Goal: Communication & Community: Answer question/provide support

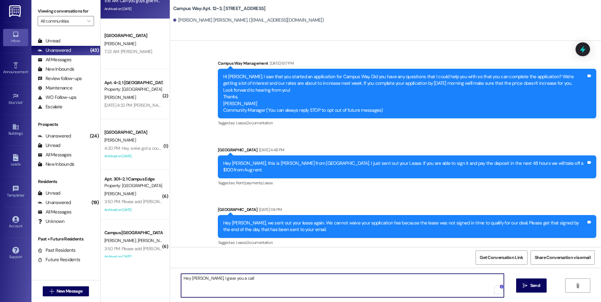
scroll to position [4095, 0]
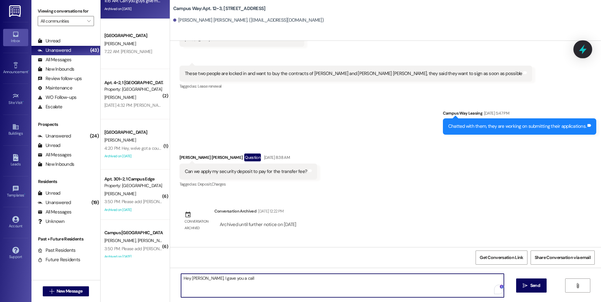
click at [579, 48] on icon at bounding box center [582, 49] width 11 height 11
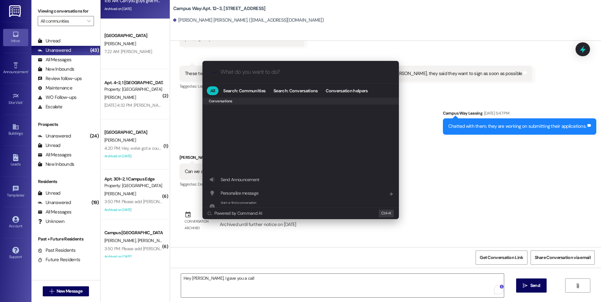
scroll to position [274, 0]
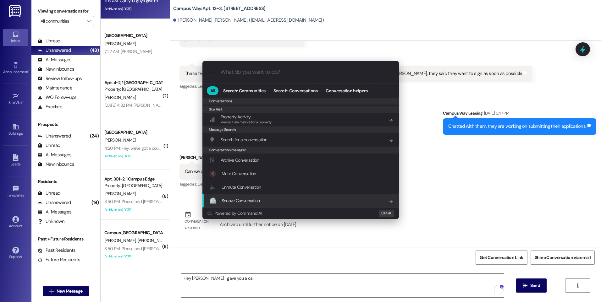
click at [245, 282] on div ".cls-1{fill:#0a055f;}.cls-2{fill:#0cc4c4;} resideskLogoBlueOrange All Search: C…" at bounding box center [300, 151] width 601 height 302
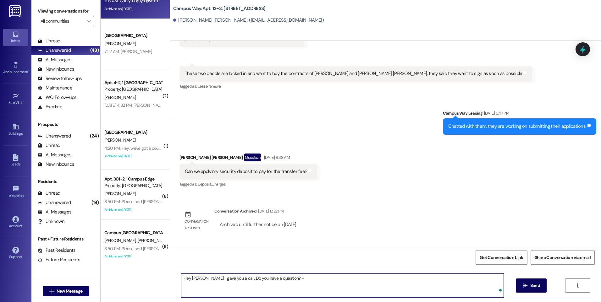
type textarea "Hey [PERSON_NAME], I gave you a call. Do you have a question?"
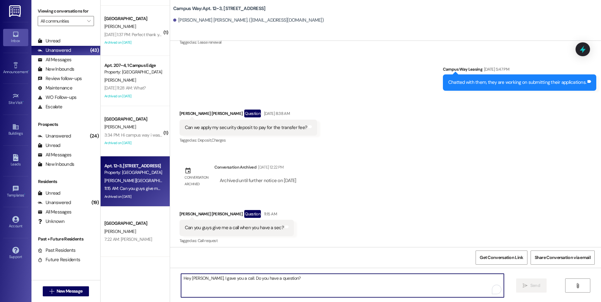
scroll to position [748, 0]
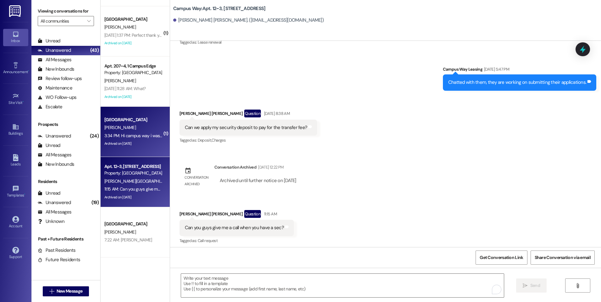
click at [123, 116] on div "[GEOGRAPHIC_DATA]" at bounding box center [133, 120] width 59 height 8
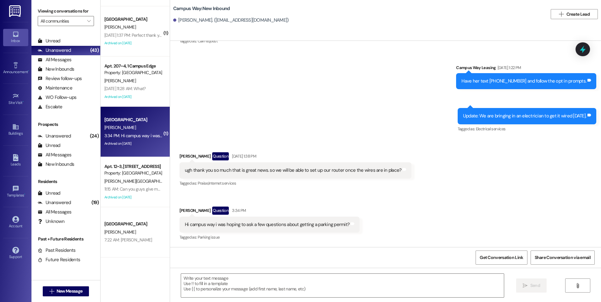
scroll to position [782, 0]
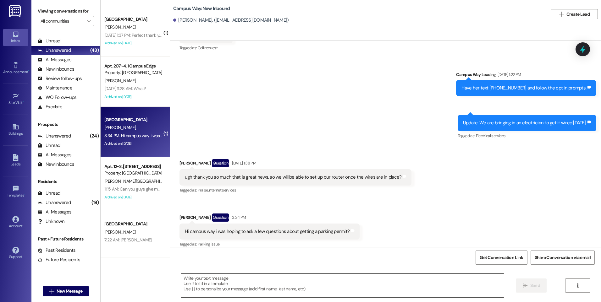
click at [286, 287] on textarea at bounding box center [342, 286] width 322 height 24
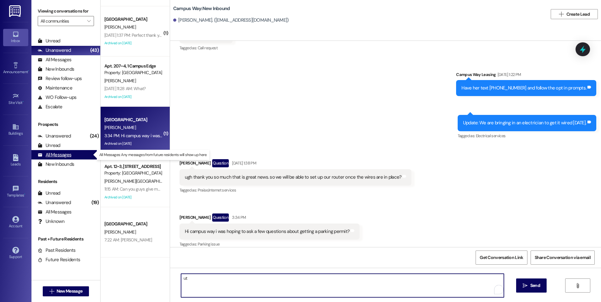
type textarea "u"
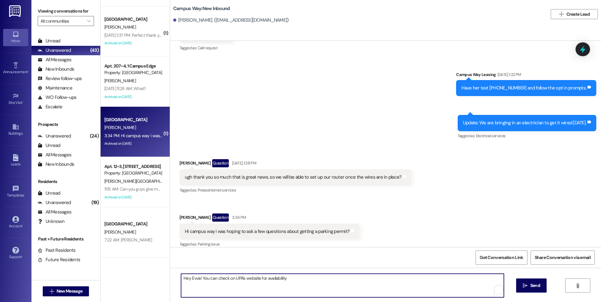
paste textarea "[URL][DOMAIN_NAME]"
type textarea "Hey Evva! You can check on UPA's website for availability [URL][DOMAIN_NAME]"
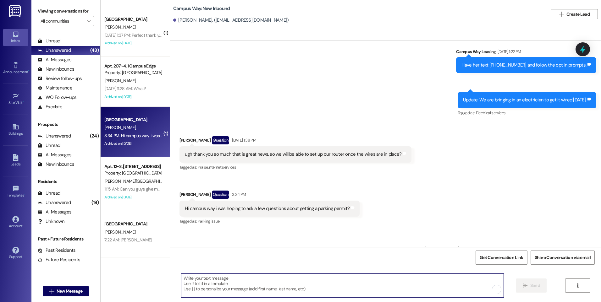
scroll to position [826, 0]
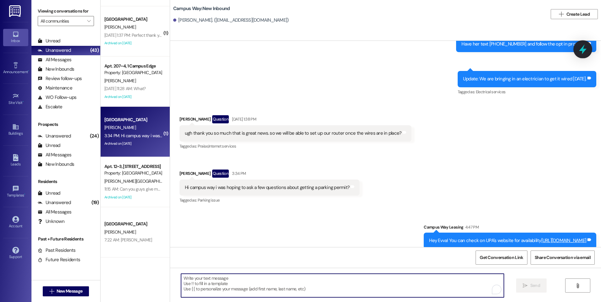
click at [584, 44] on div at bounding box center [582, 49] width 19 height 18
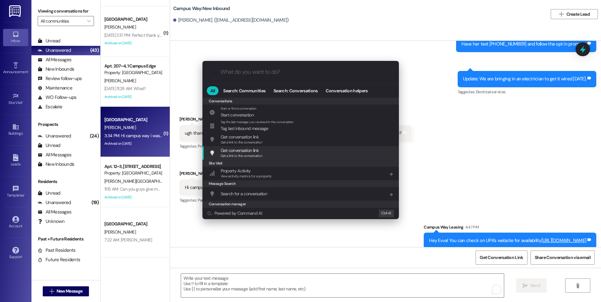
scroll to position [274, 0]
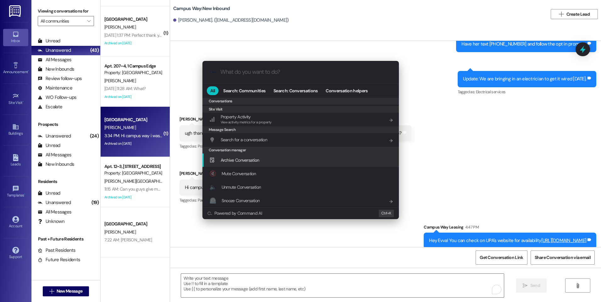
click at [249, 159] on span "Archive Conversation" at bounding box center [240, 160] width 39 height 6
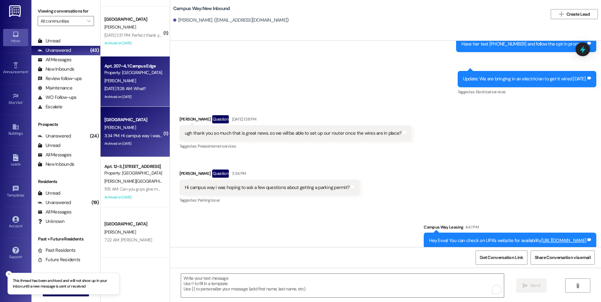
click at [130, 90] on div "[DATE] 11:28 AM: What? [DATE] 11:28 AM: What?" at bounding box center [124, 89] width 41 height 6
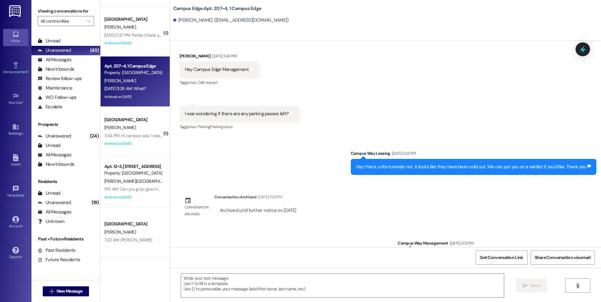
scroll to position [8544, 0]
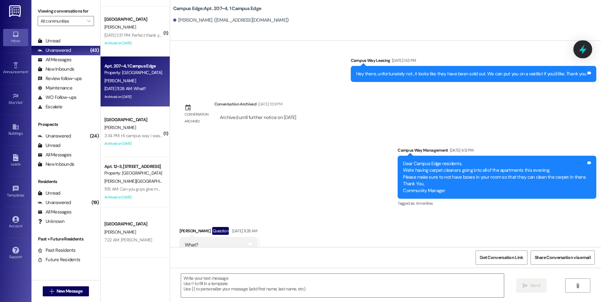
click at [580, 49] on icon at bounding box center [582, 49] width 11 height 11
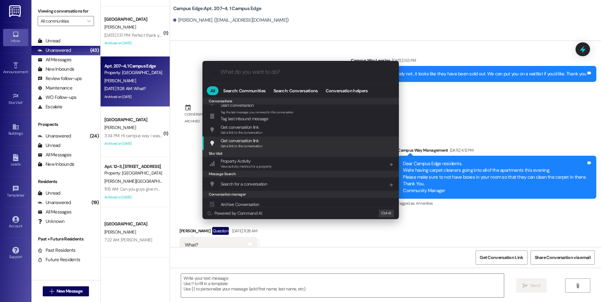
scroll to position [274, 0]
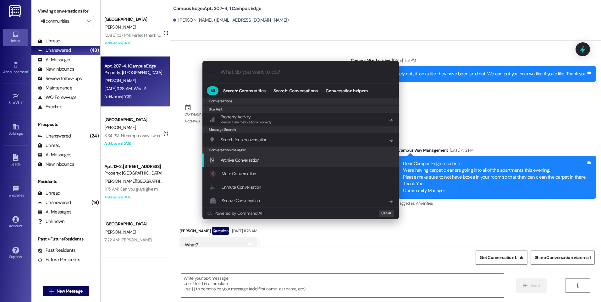
click at [238, 162] on span "Archive Conversation" at bounding box center [240, 160] width 39 height 6
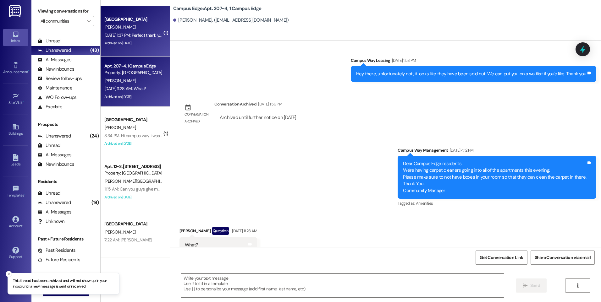
click at [133, 33] on div "[DATE] 1:37 PM: Perfect thank you! I just registered. [DATE] 1:37 PM: Perfect t…" at bounding box center [149, 35] width 90 height 6
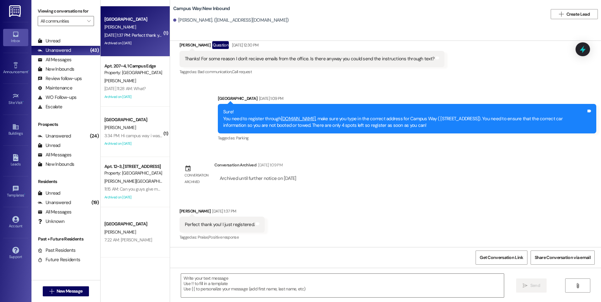
scroll to position [819, 0]
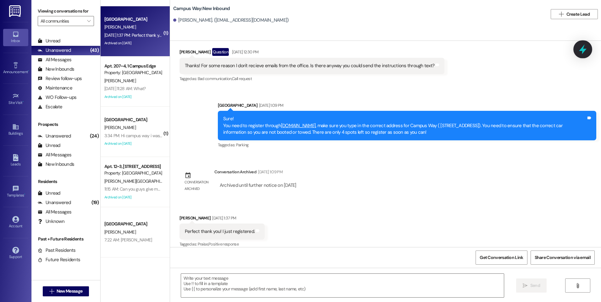
click at [584, 51] on icon at bounding box center [582, 49] width 11 height 11
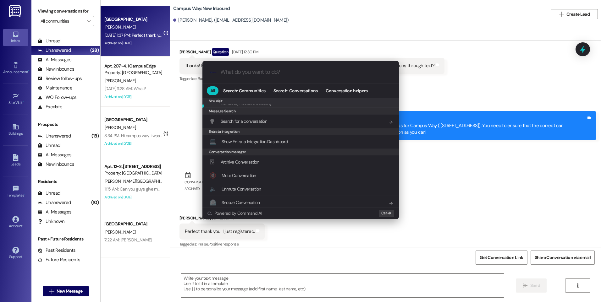
scroll to position [294, 0]
click at [250, 161] on span "Archive Conversation" at bounding box center [240, 160] width 39 height 6
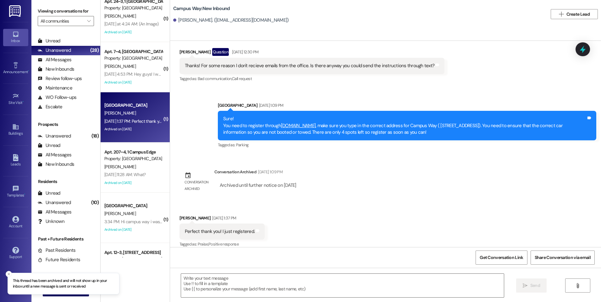
scroll to position [653, 0]
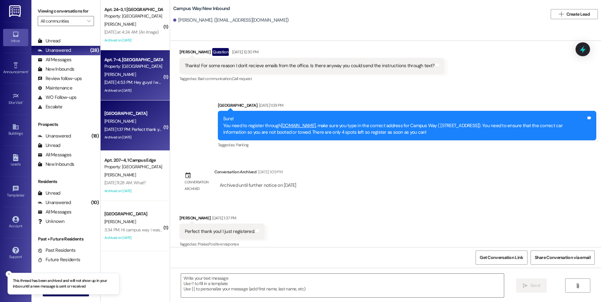
click at [135, 77] on div "[PERSON_NAME]" at bounding box center [133, 75] width 59 height 8
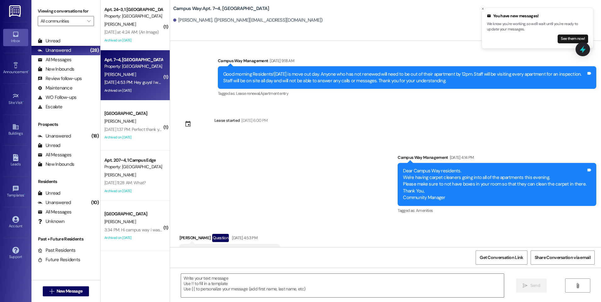
scroll to position [5957, 0]
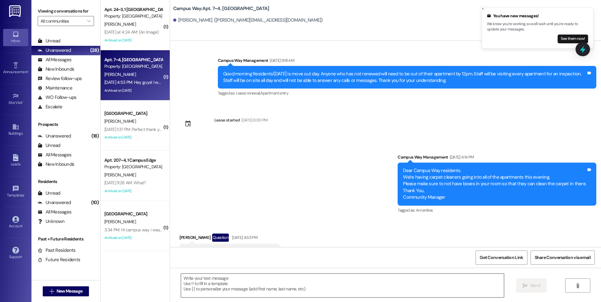
click at [273, 284] on textarea at bounding box center [342, 286] width 322 height 24
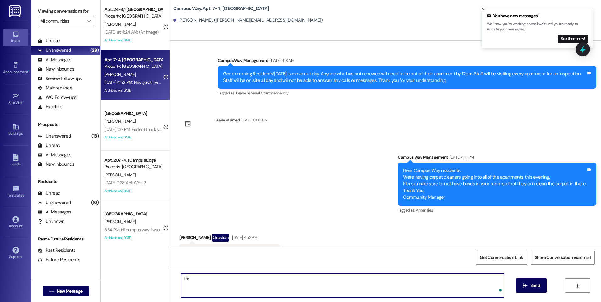
type textarea "H"
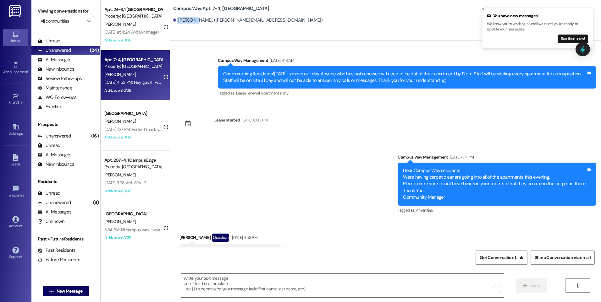
drag, startPoint x: 172, startPoint y: 20, endPoint x: 191, endPoint y: 20, distance: 18.5
click at [191, 20] on div "[PERSON_NAME]. ([PERSON_NAME][EMAIL_ADDRESS][DOMAIN_NAME])" at bounding box center [248, 20] width 150 height 7
click at [579, 50] on icon at bounding box center [582, 49] width 11 height 11
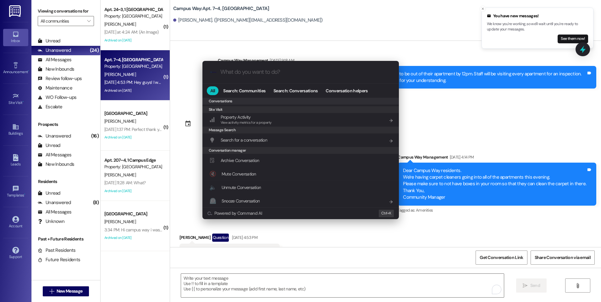
scroll to position [274, 0]
click at [231, 157] on span "Archive Conversation" at bounding box center [240, 160] width 39 height 6
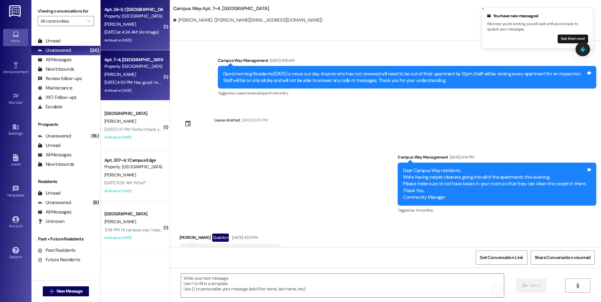
click at [113, 29] on div "[DATE] at 4:24 AM: (An Image) [DATE] at 4:24 AM: (An Image)" at bounding box center [133, 32] width 59 height 8
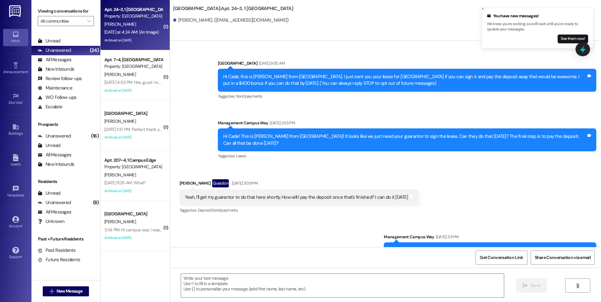
scroll to position [10795, 0]
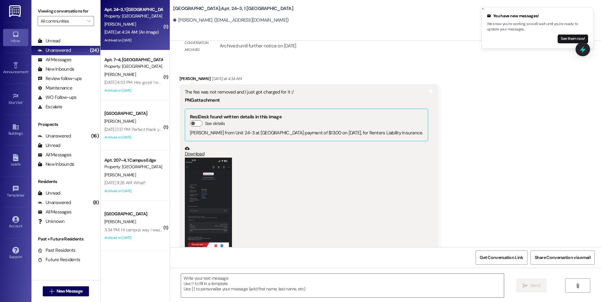
click at [215, 158] on button "Zoom image" at bounding box center [208, 209] width 47 height 102
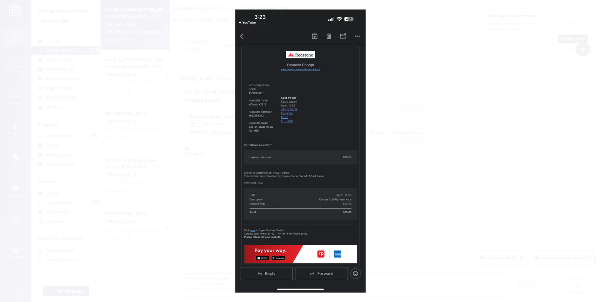
click at [413, 234] on button "Unzoom image" at bounding box center [300, 151] width 601 height 302
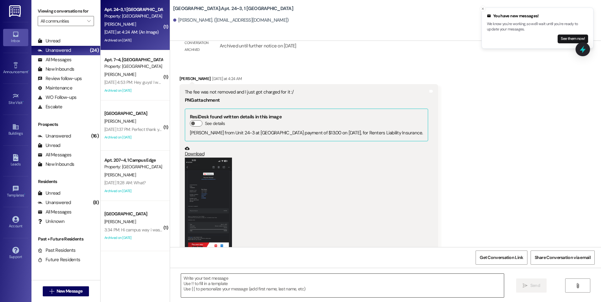
click at [305, 280] on textarea at bounding box center [342, 286] width 322 height 24
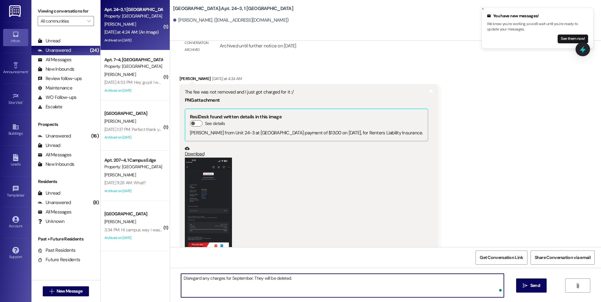
type textarea "Disregard any charges for September. They will be deleted."
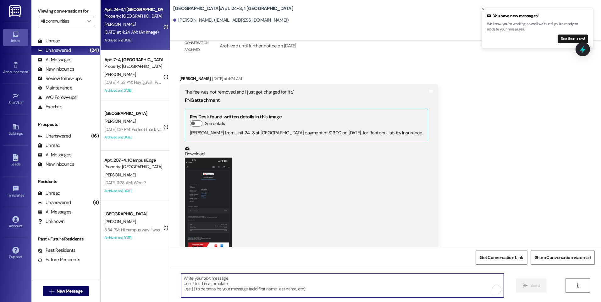
scroll to position [10794, 0]
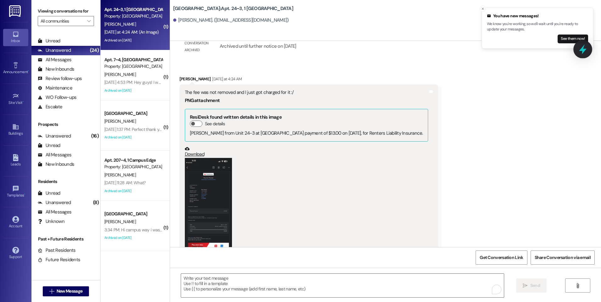
click at [586, 53] on icon at bounding box center [582, 49] width 11 height 11
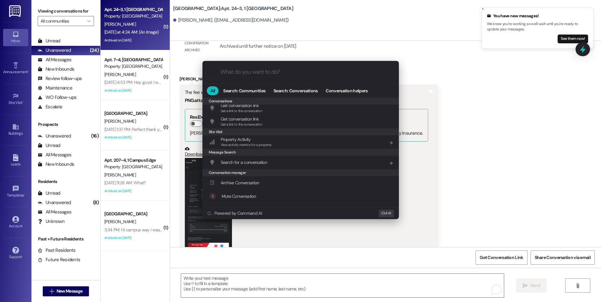
scroll to position [274, 0]
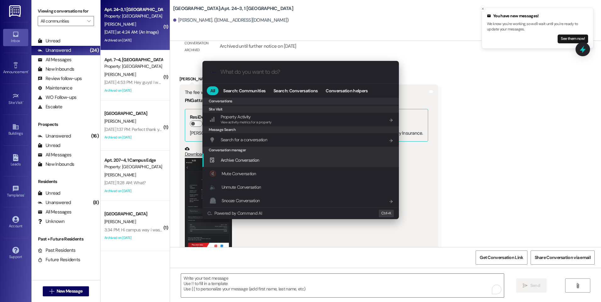
click at [255, 161] on span "Archive Conversation" at bounding box center [240, 160] width 39 height 6
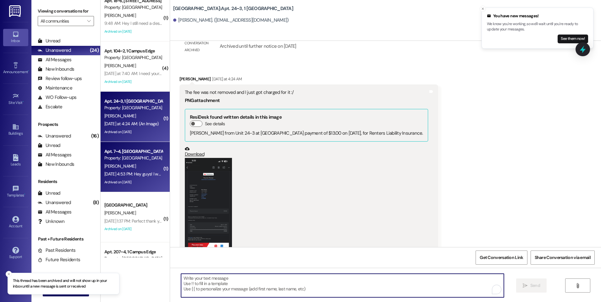
scroll to position [559, 0]
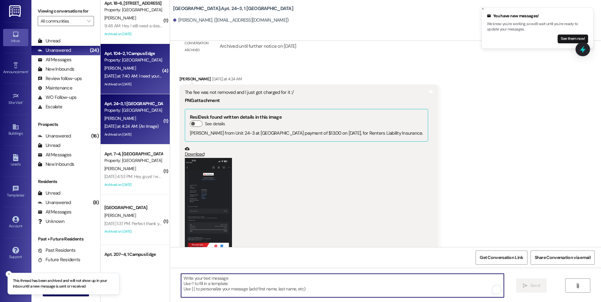
click at [130, 69] on div "[PERSON_NAME]" at bounding box center [133, 68] width 59 height 8
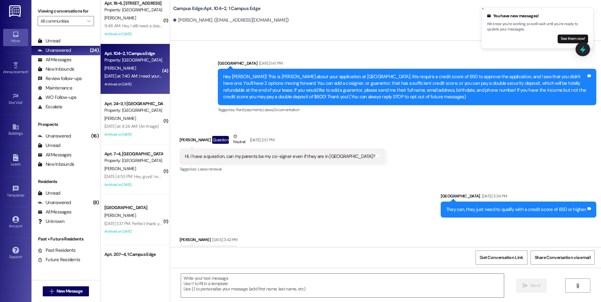
scroll to position [6242, 0]
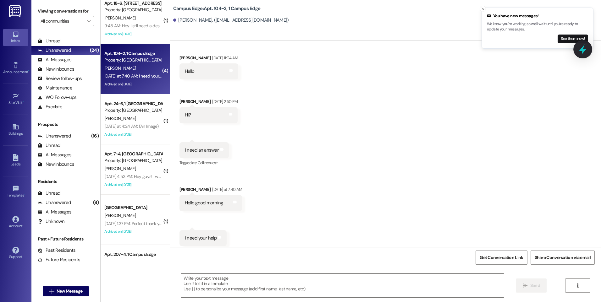
click at [585, 47] on icon at bounding box center [582, 49] width 11 height 11
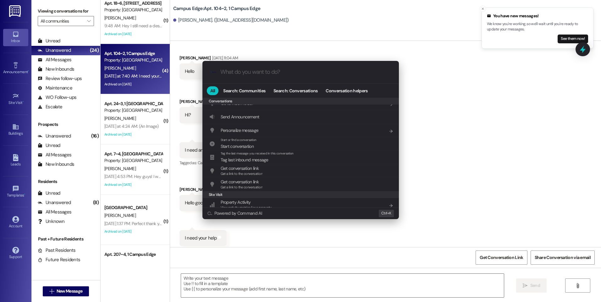
scroll to position [274, 0]
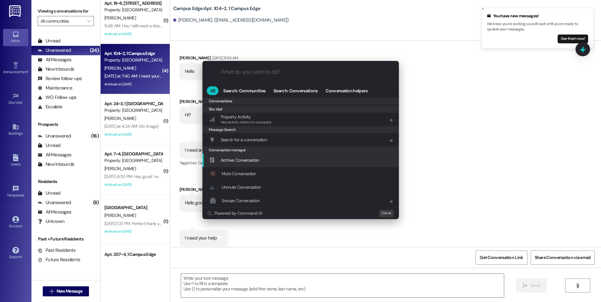
click at [251, 161] on span "Archive Conversation" at bounding box center [240, 160] width 39 height 6
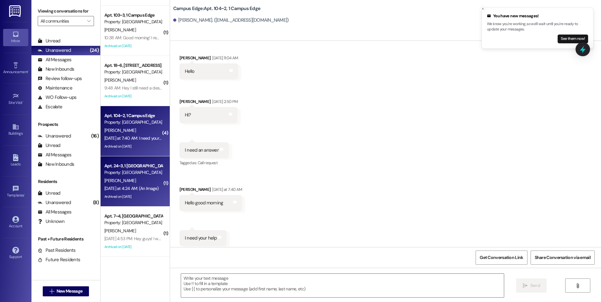
scroll to position [496, 0]
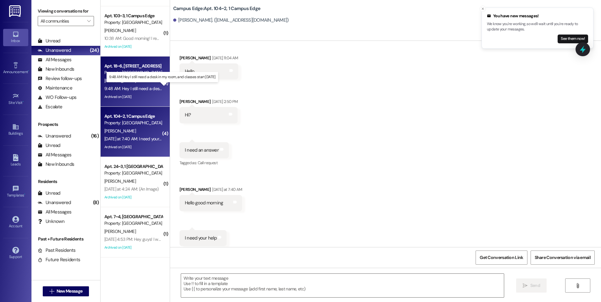
click at [126, 90] on div "9:48 AM: Hey I still need a desk in my room, and classes start [DATE] 9:48 AM: …" at bounding box center [166, 89] width 124 height 6
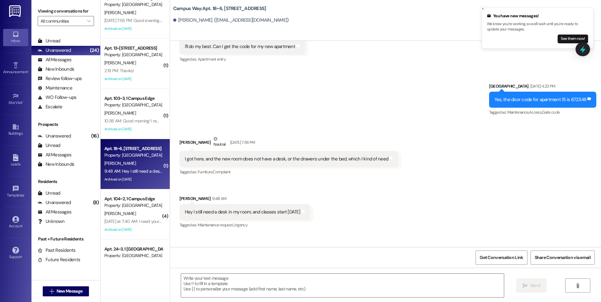
scroll to position [402, 0]
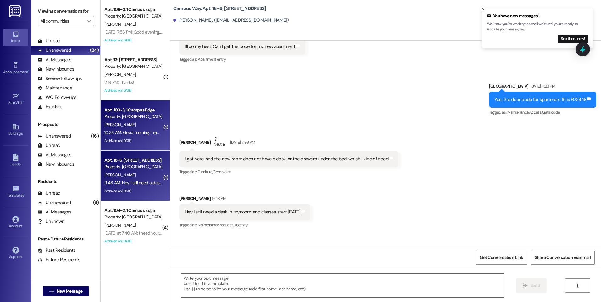
click at [124, 118] on div "Property: [GEOGRAPHIC_DATA]" at bounding box center [133, 116] width 58 height 7
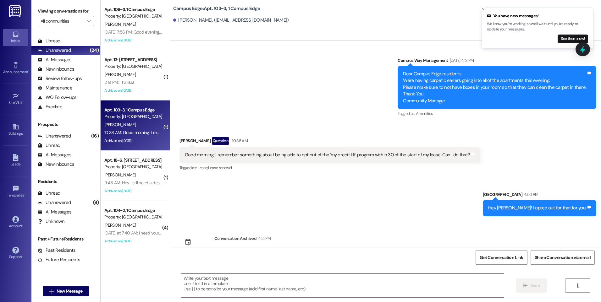
scroll to position [5411, 0]
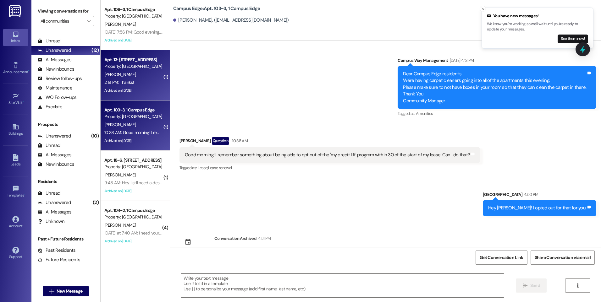
click at [134, 79] on div "2:19 PM: Thanks! 2:19 PM: Thanks!" at bounding box center [133, 83] width 59 height 8
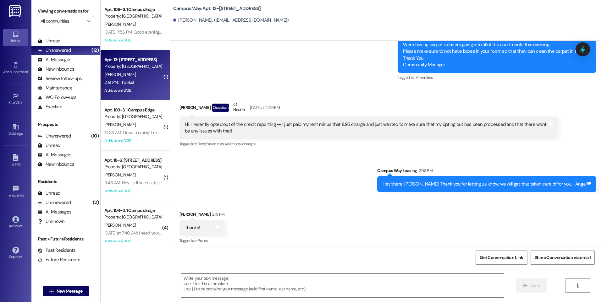
scroll to position [5066, 0]
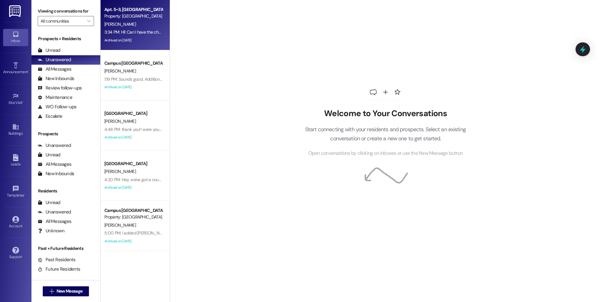
click at [140, 36] on div "Archived on [DATE]" at bounding box center [133, 40] width 59 height 8
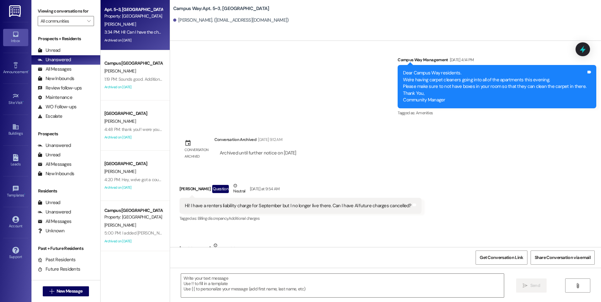
scroll to position [4867, 0]
click at [283, 272] on div " Send " at bounding box center [385, 291] width 431 height 47
click at [286, 275] on textarea at bounding box center [342, 286] width 322 height 24
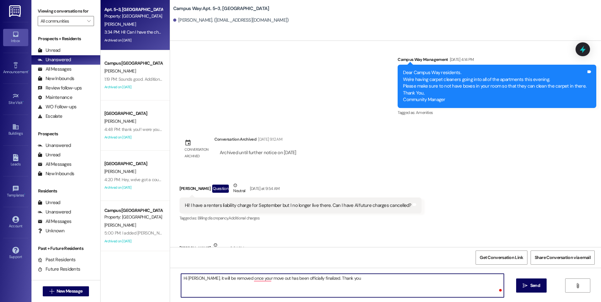
type textarea "Hi Rachel, it will be removed once your move out has been officially finalized.…"
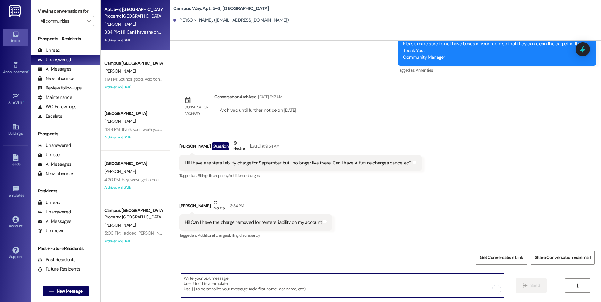
scroll to position [4910, 0]
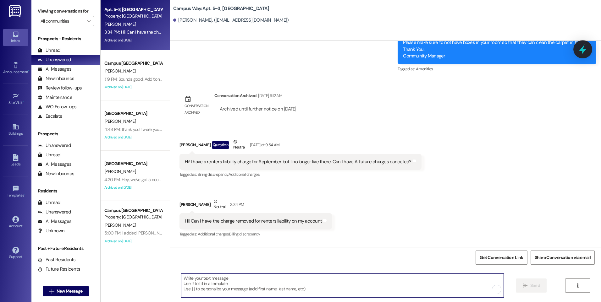
click at [581, 48] on icon at bounding box center [582, 49] width 11 height 11
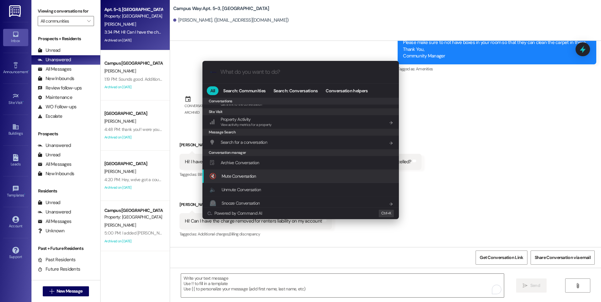
scroll to position [274, 0]
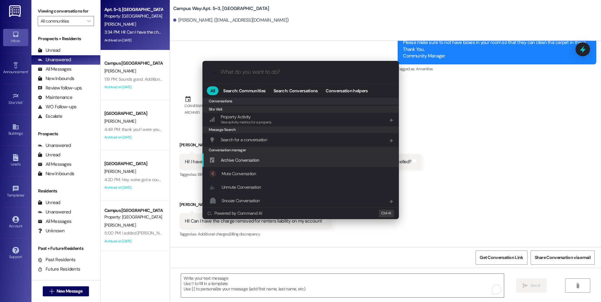
click at [245, 166] on div "Archive Conversation Add shortcut" at bounding box center [300, 161] width 196 height 14
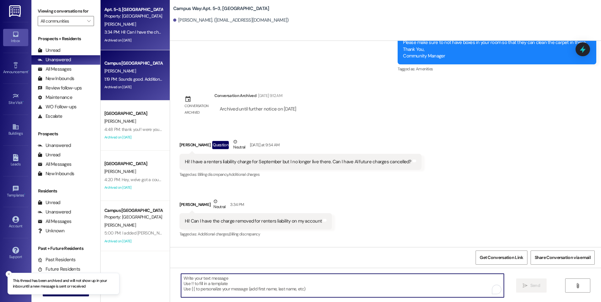
click at [133, 71] on div "W. Capson" at bounding box center [133, 71] width 59 height 8
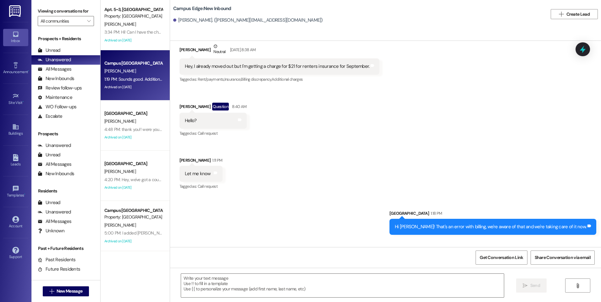
scroll to position [3952, 0]
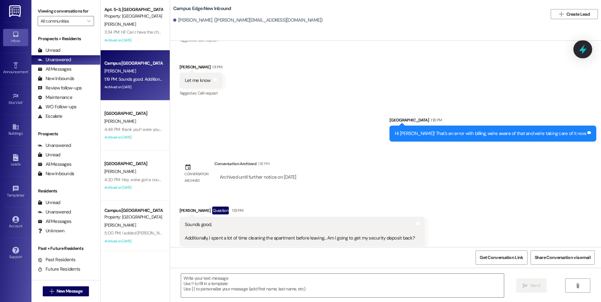
click at [578, 49] on icon at bounding box center [582, 49] width 11 height 11
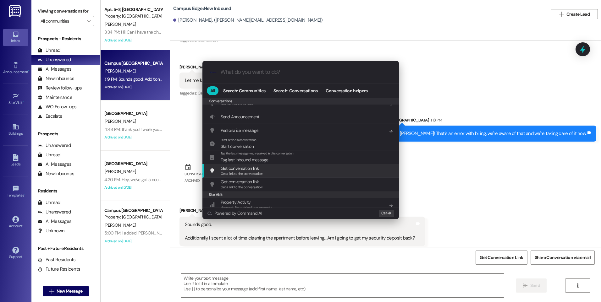
scroll to position [274, 0]
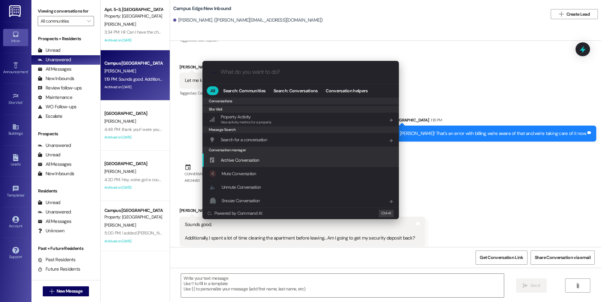
click at [267, 165] on div "Archive Conversation Add shortcut" at bounding box center [300, 161] width 196 height 14
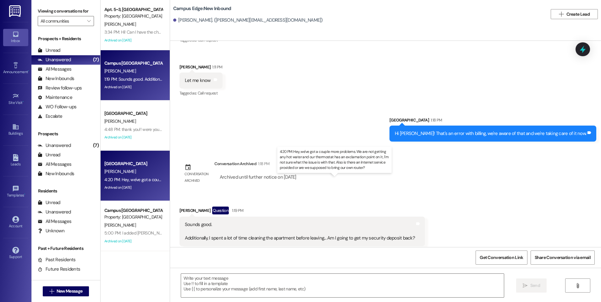
click at [140, 181] on div "4:20 PM: Hey, we've got a couple more problems. We are not getting any hot wate…" at bounding box center [340, 180] width 472 height 6
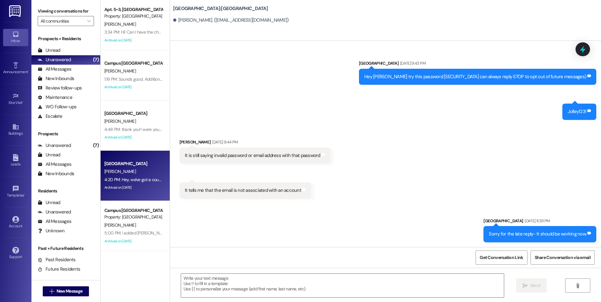
scroll to position [1122, 0]
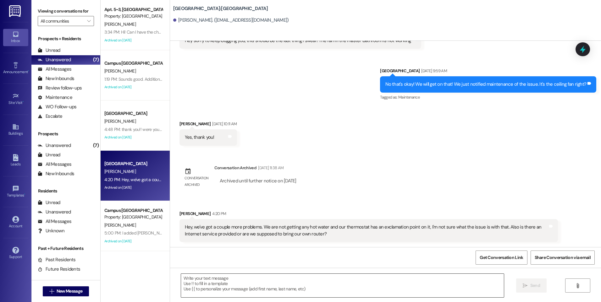
click at [245, 275] on textarea at bounding box center [342, 286] width 322 height 24
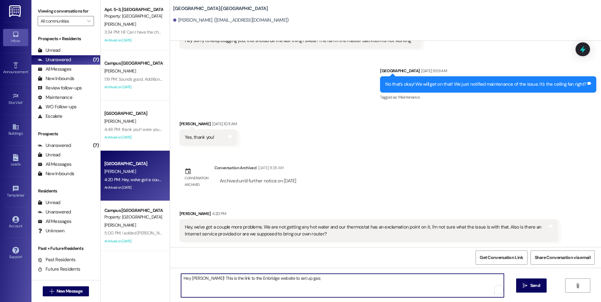
paste textarea "https://myaccount.enbridgegas.com/My%20Account/Account%20Registration.aspx"
type textarea "Hey Aaron! This is the link to the Enbridge website to set up gas; https://myac…"
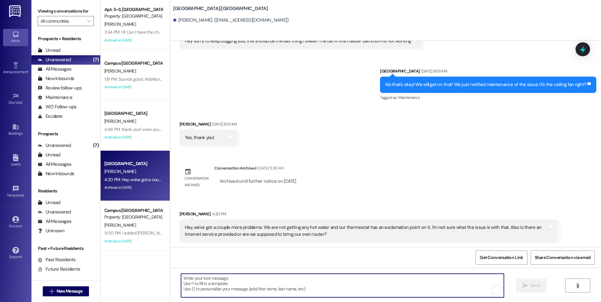
scroll to position [1165, 0]
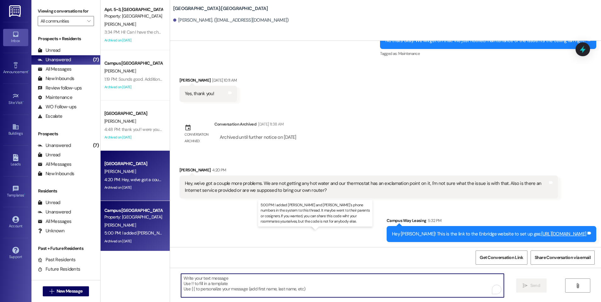
click at [132, 230] on div "5:00 PM: I added Samson and Robert's phone numbers in the system to this thread…" at bounding box center [338, 233] width 469 height 6
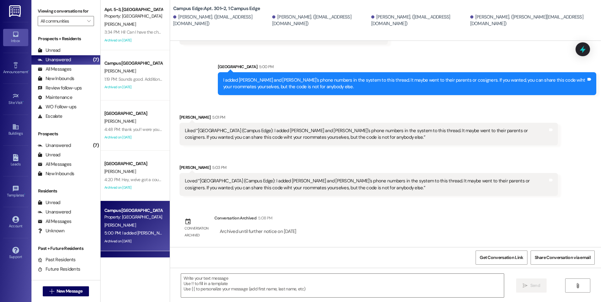
scroll to position [411, 0]
click at [579, 50] on icon at bounding box center [582, 49] width 11 height 11
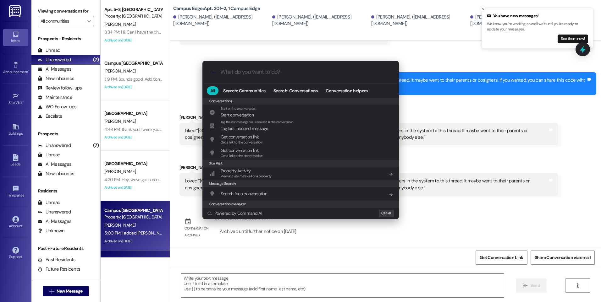
scroll to position [274, 0]
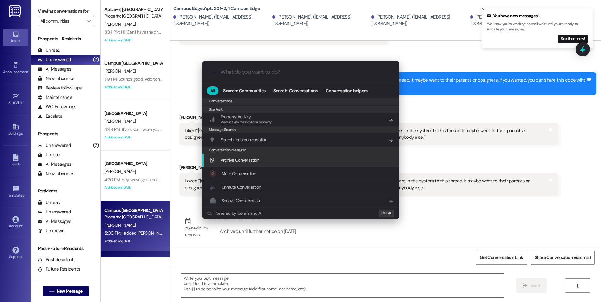
click at [254, 164] on div "Archive Conversation Add shortcut" at bounding box center [300, 161] width 196 height 14
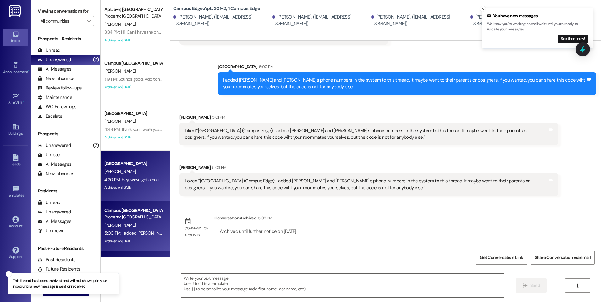
click at [110, 179] on div "4:20 PM: Hey, we've got a couple more problems. We are not getting any hot wate…" at bounding box center [340, 180] width 472 height 6
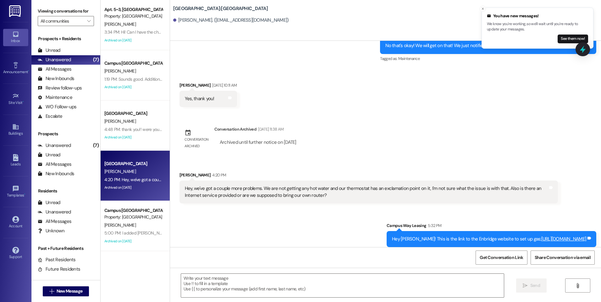
scroll to position [1209, 0]
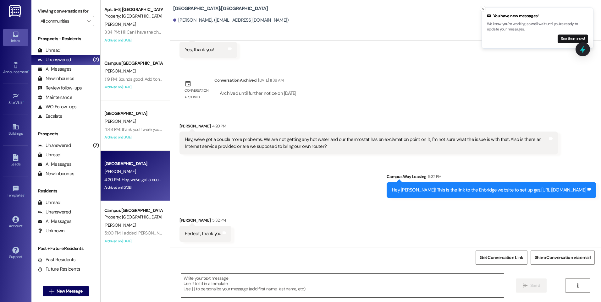
click at [374, 278] on textarea at bounding box center [342, 286] width 322 height 24
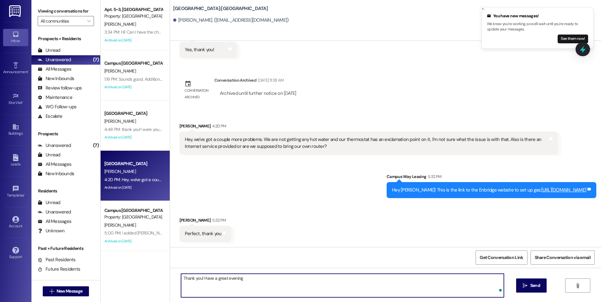
type textarea "Thank you! Have a great evening!"
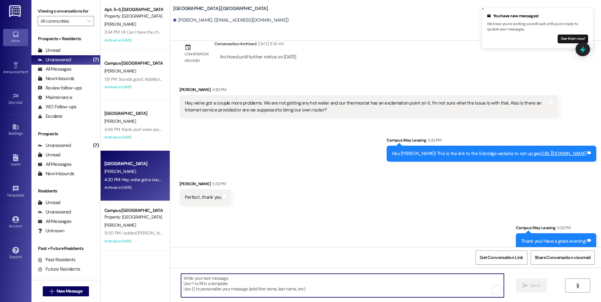
scroll to position [1253, 0]
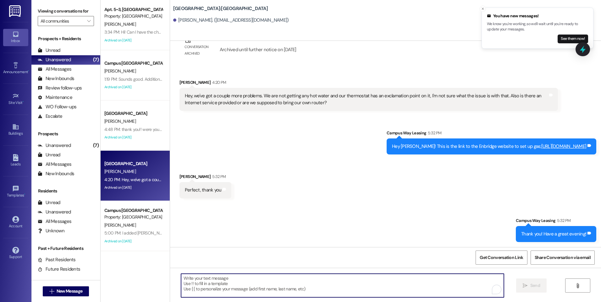
drag, startPoint x: 582, startPoint y: 52, endPoint x: 557, endPoint y: 64, distance: 27.8
click at [582, 52] on icon at bounding box center [583, 50] width 6 height 8
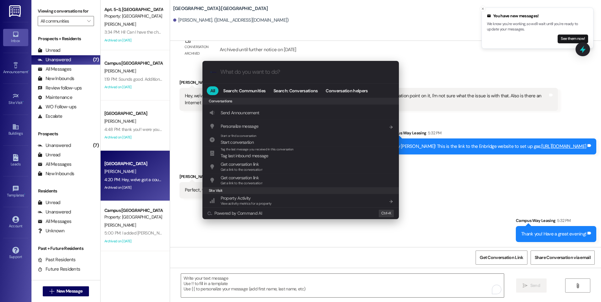
scroll to position [274, 0]
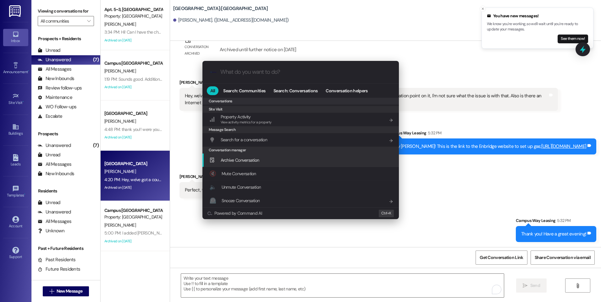
click at [238, 163] on span "Archive Conversation" at bounding box center [240, 160] width 39 height 7
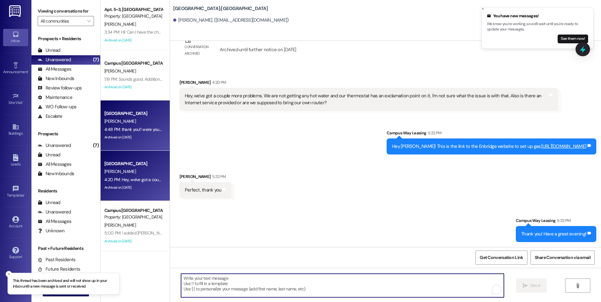
click at [129, 130] on div "4:48 PM: thank you!! were you guys able to make any progress on getting wifi in…" at bounding box center [187, 130] width 166 height 6
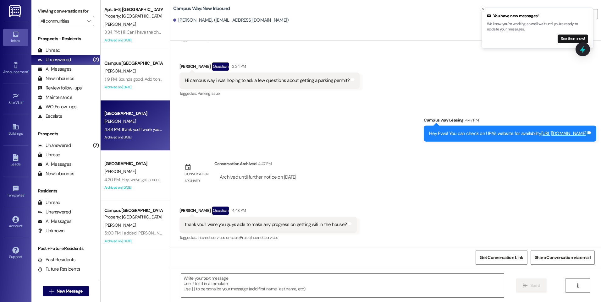
scroll to position [880, 0]
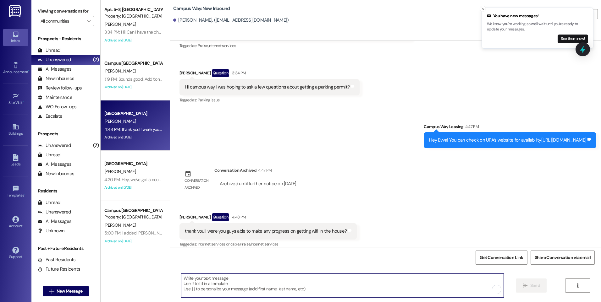
click at [259, 282] on textarea "To enrich screen reader interactions, please activate Accessibility in Grammarl…" at bounding box center [342, 286] width 322 height 24
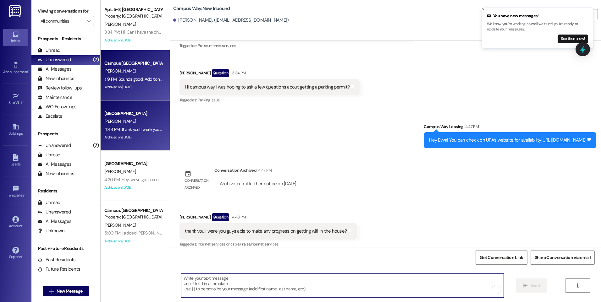
click at [137, 82] on div "1:19 PM: Sounds good. Additionally, I spent a lot of time cleaning the apartmen…" at bounding box center [229, 79] width 251 height 6
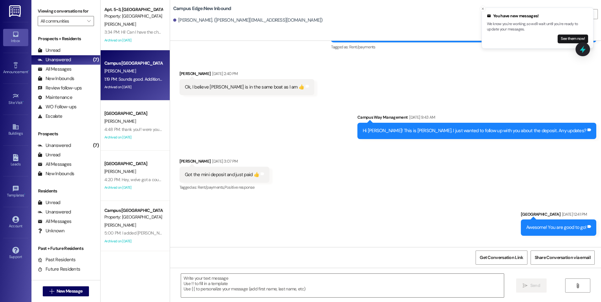
scroll to position [3952, 0]
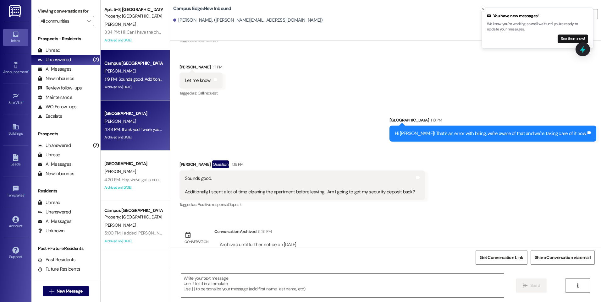
click at [117, 131] on div "4:48 PM: thank you!! were you guys able to make any progress on getting wifi in…" at bounding box center [187, 130] width 166 height 6
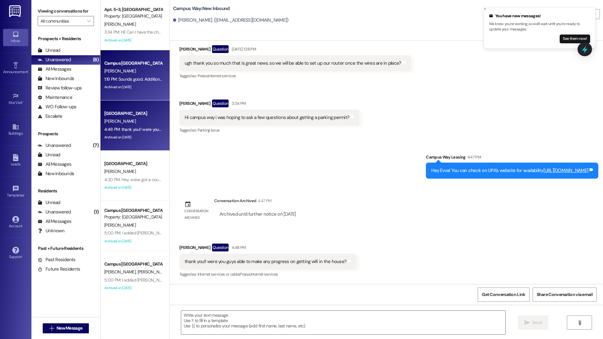
scroll to position [843, 0]
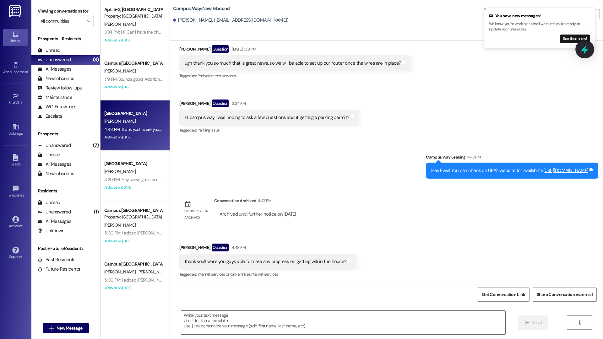
click at [582, 52] on icon at bounding box center [585, 49] width 11 height 11
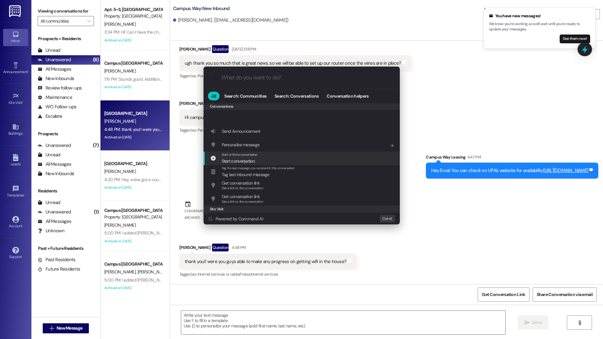
scroll to position [294, 0]
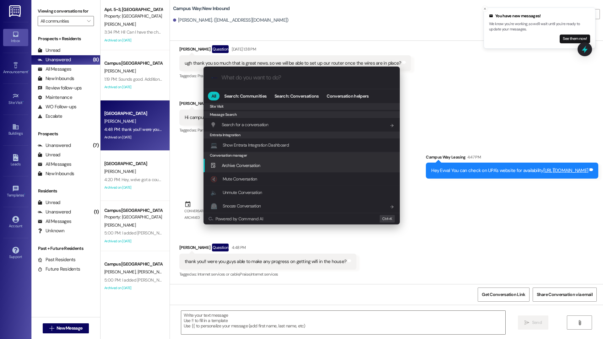
click at [248, 167] on span "Archive Conversation" at bounding box center [241, 166] width 39 height 6
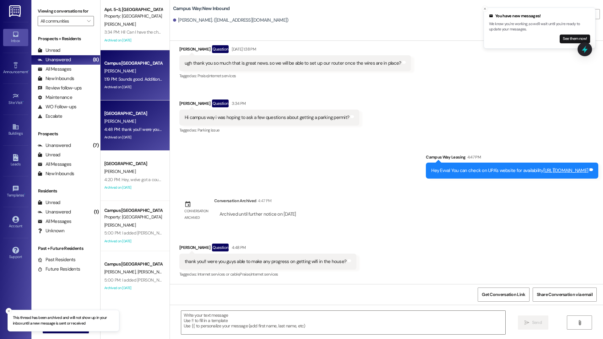
click at [135, 73] on div "W. Capson" at bounding box center [133, 71] width 59 height 8
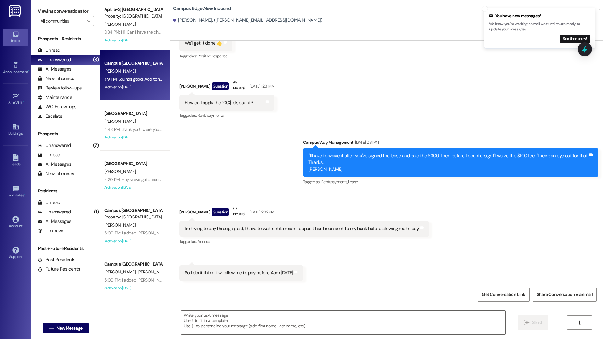
scroll to position [3915, 0]
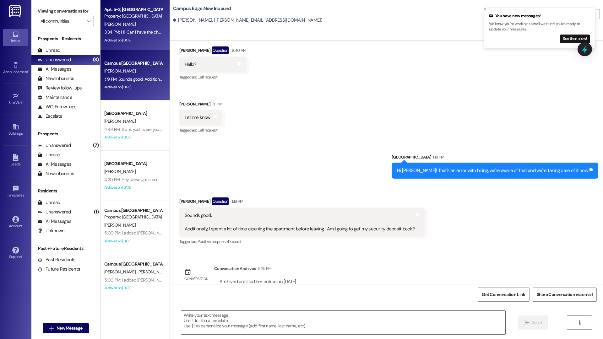
click at [130, 28] on div "R. Thornock" at bounding box center [133, 24] width 59 height 8
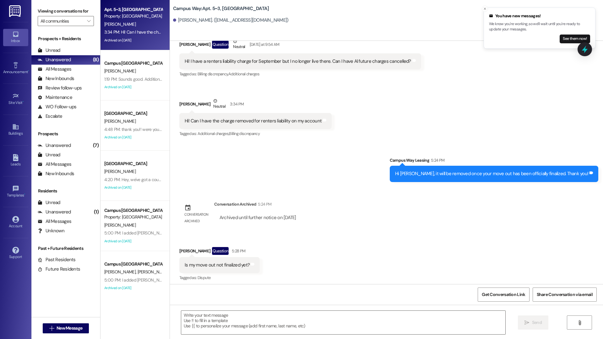
scroll to position [4965, 0]
click at [588, 53] on icon at bounding box center [585, 49] width 11 height 11
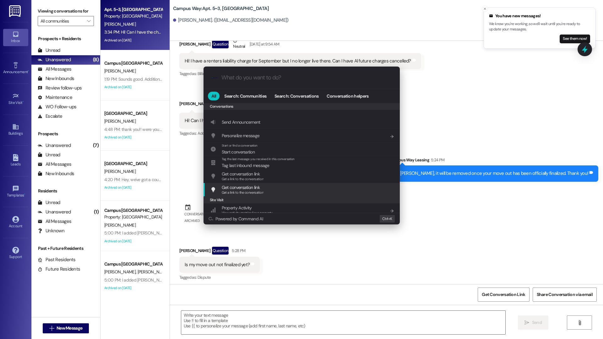
scroll to position [274, 0]
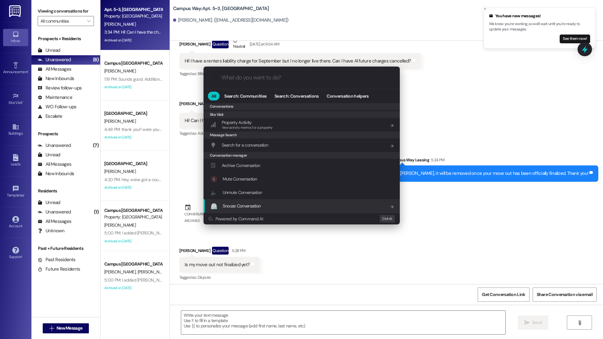
click at [303, 302] on div ".cls-1{fill:#0a055f;}.cls-2{fill:#0cc4c4;} resideskLogoBlueOrange All Search: C…" at bounding box center [301, 169] width 603 height 339
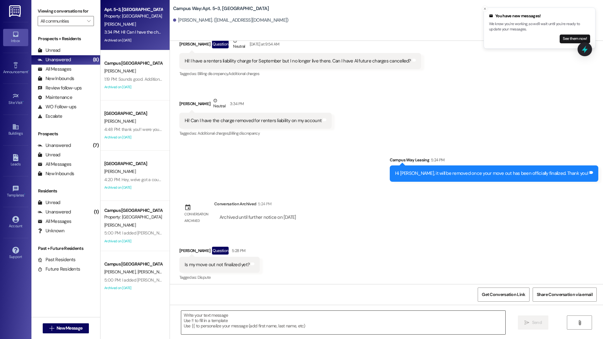
click at [311, 302] on textarea at bounding box center [343, 323] width 324 height 24
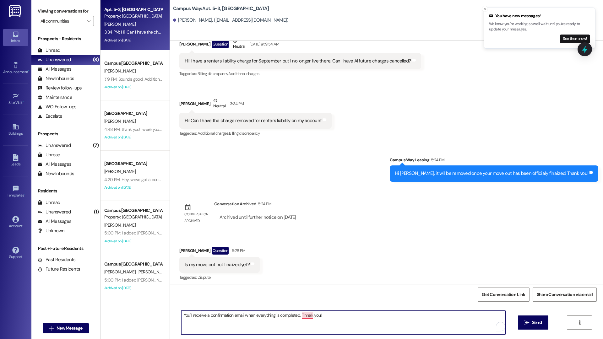
click at [302, 302] on textarea "You'll receive a confirmation email when everything is completed. Thnak you!" at bounding box center [343, 323] width 324 height 24
click at [336, 302] on textarea "You'll receive a confirmation email when everything is completed. Thnak you!" at bounding box center [343, 323] width 324 height 24
drag, startPoint x: 325, startPoint y: 318, endPoint x: 301, endPoint y: 316, distance: 23.7
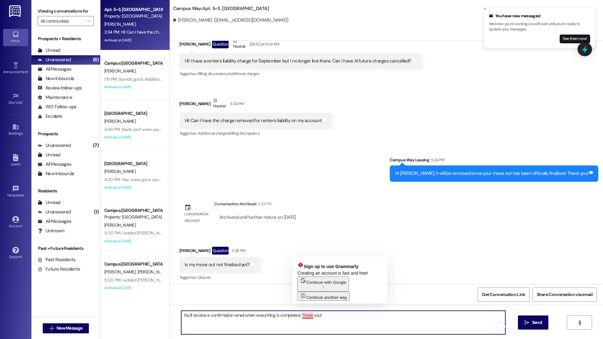
click at [301, 302] on textarea "You'll receive a confirmation email when everything is completed. Thnak you!" at bounding box center [343, 323] width 324 height 24
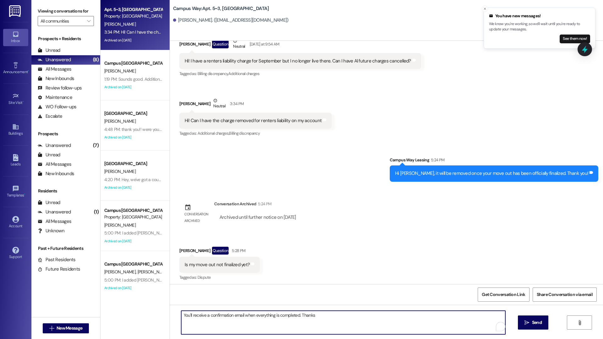
type textarea "You'll receive a confirmation email when everything is completed. Thanks!"
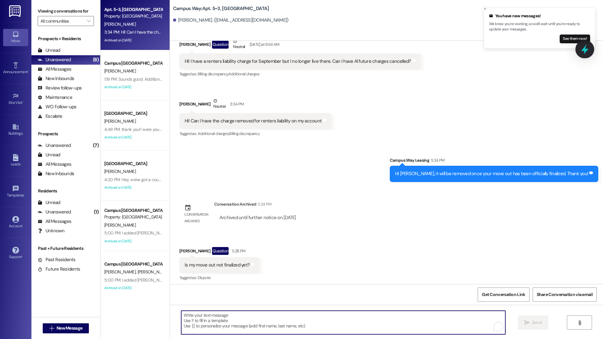
click at [582, 46] on icon at bounding box center [585, 49] width 11 height 11
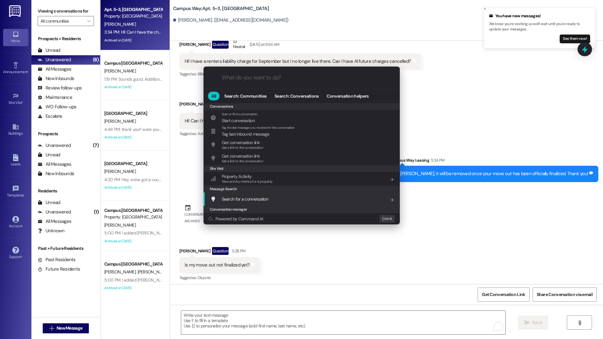
scroll to position [274, 0]
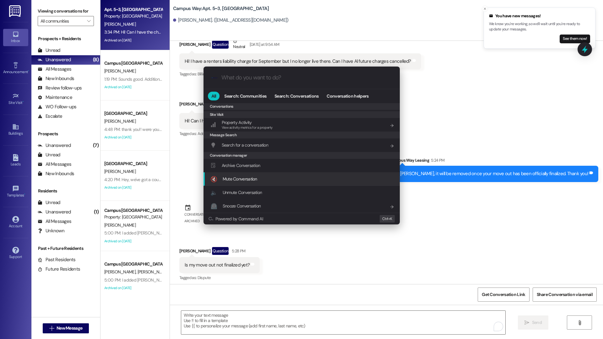
click at [240, 175] on div "🔇 Mute Conversation Add shortcut" at bounding box center [302, 179] width 196 height 14
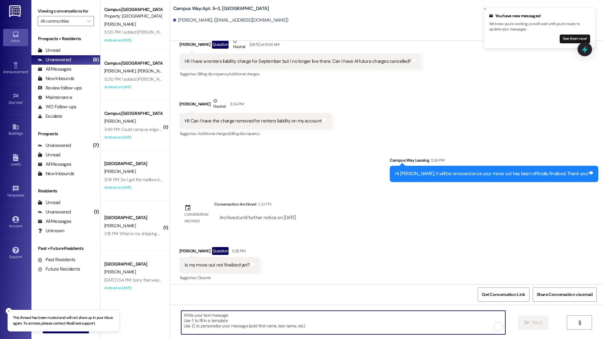
scroll to position [208, 0]
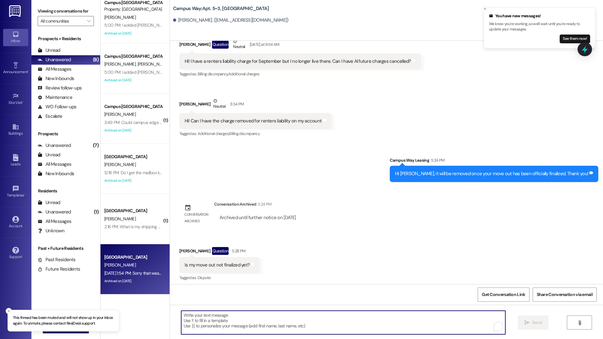
click at [127, 267] on div "V. Roberts" at bounding box center [133, 265] width 59 height 8
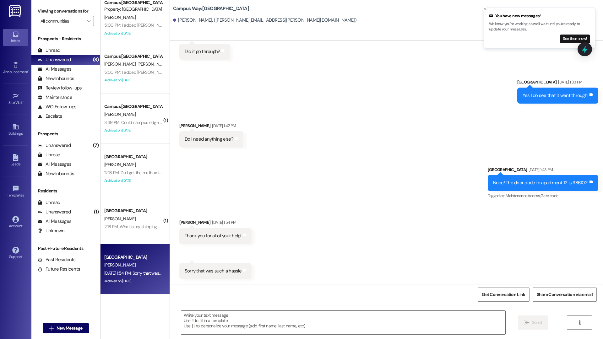
scroll to position [2031, 0]
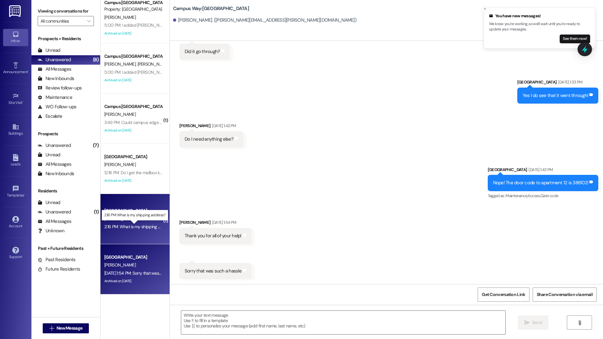
click at [130, 226] on div "2:16 PM: What is my shipping address? 2:16 PM: What is my shipping address?" at bounding box center [139, 227] width 71 height 6
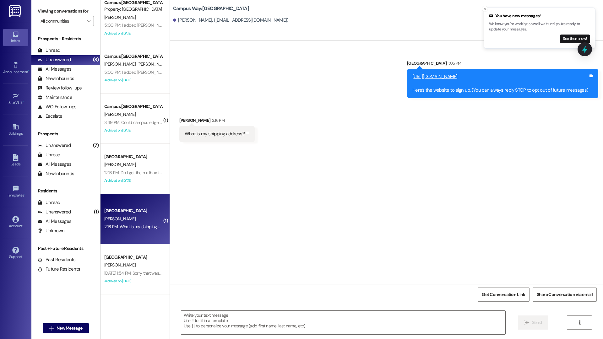
scroll to position [0, 0]
click at [586, 52] on icon at bounding box center [585, 50] width 8 height 10
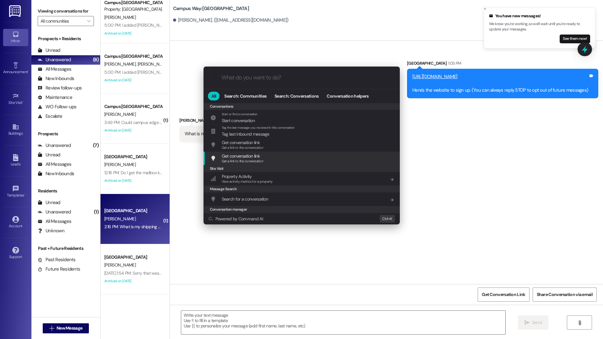
scroll to position [274, 0]
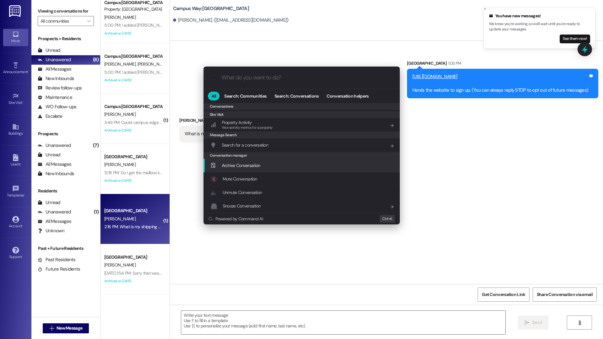
click at [236, 168] on span "Archive Conversation" at bounding box center [241, 166] width 39 height 6
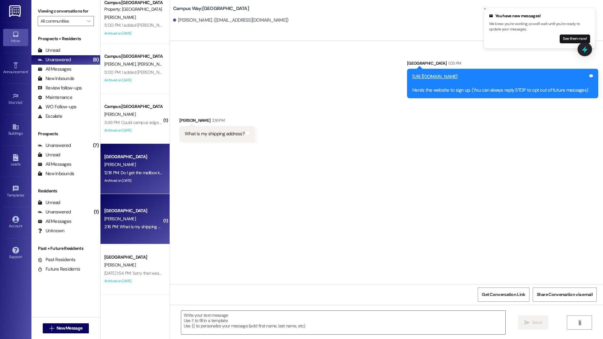
click at [125, 157] on div "[GEOGRAPHIC_DATA]" at bounding box center [133, 157] width 58 height 7
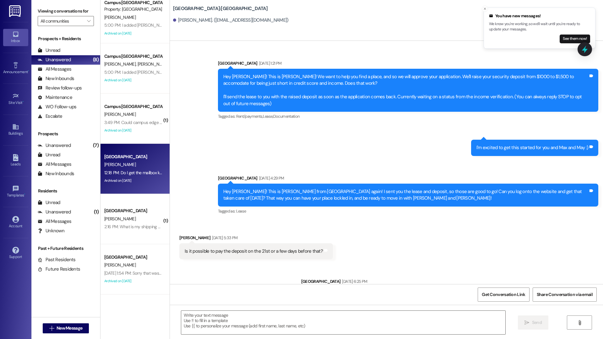
scroll to position [2880, 0]
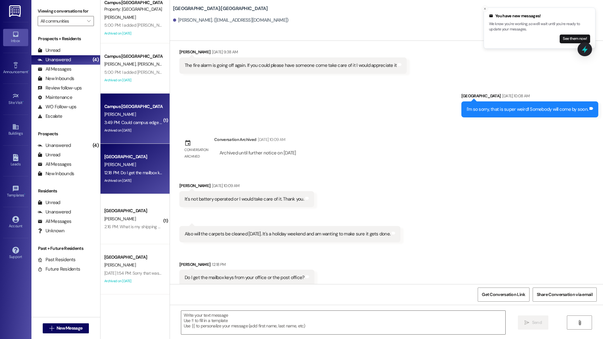
click at [128, 128] on div "Archived on [DATE]" at bounding box center [133, 131] width 59 height 8
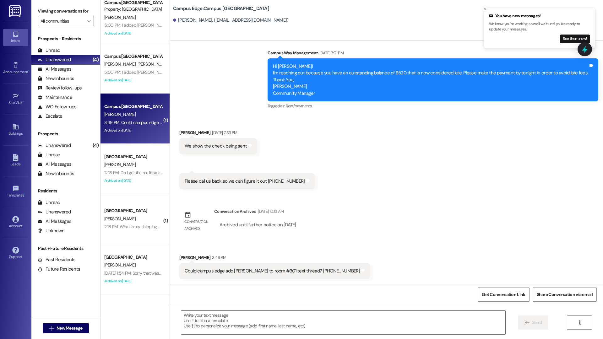
scroll to position [297, 0]
click at [585, 49] on icon at bounding box center [585, 50] width 8 height 10
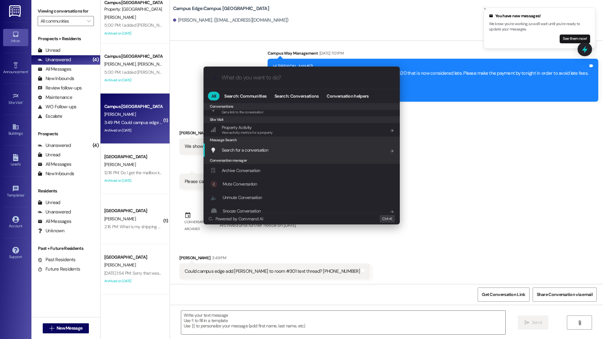
scroll to position [274, 0]
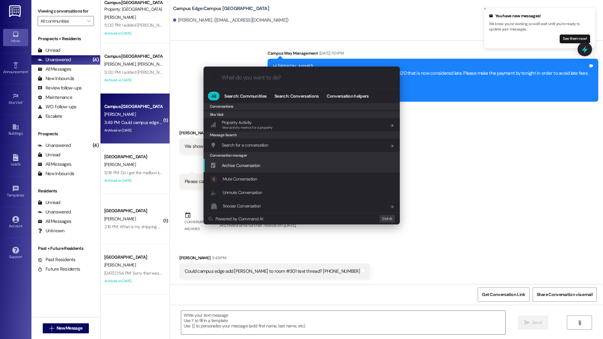
click at [239, 169] on span "Archive Conversation" at bounding box center [241, 165] width 39 height 7
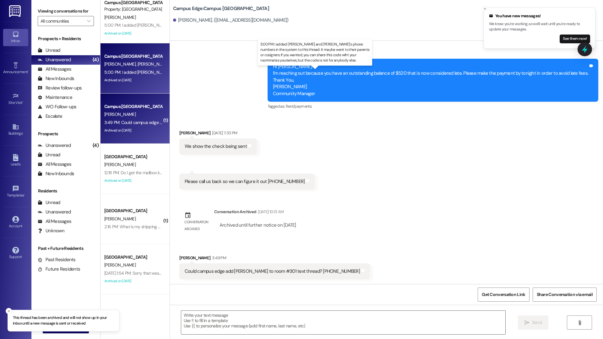
click at [138, 70] on div "5:00 PM: I added Samson and Robert's phone numbers in the system to this thread…" at bounding box center [338, 72] width 469 height 6
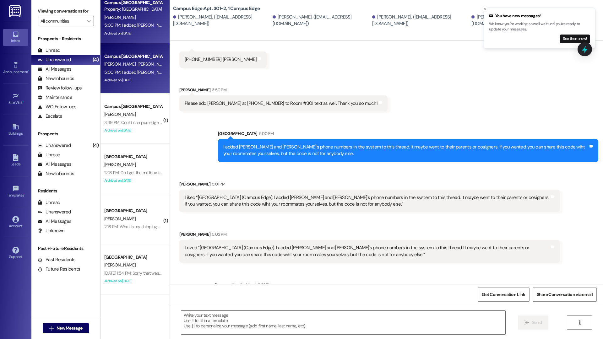
scroll to position [374, 0]
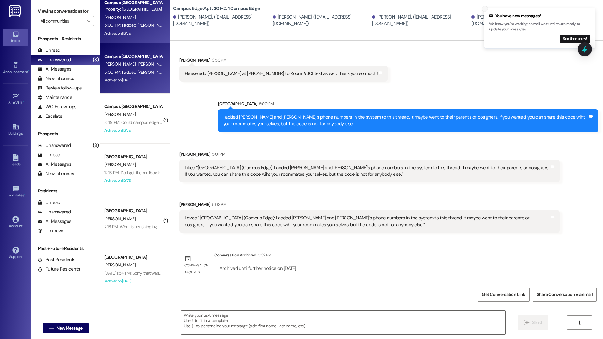
click at [485, 8] on line "Close toast" at bounding box center [485, 9] width 2 height 2
click at [586, 6] on div "Campus Edge: Apt. 301~2, 1 Campus Edge Jason Owens. (moosenak@gmail.com) Robert…" at bounding box center [388, 14] width 430 height 25
